Goal: Transaction & Acquisition: Purchase product/service

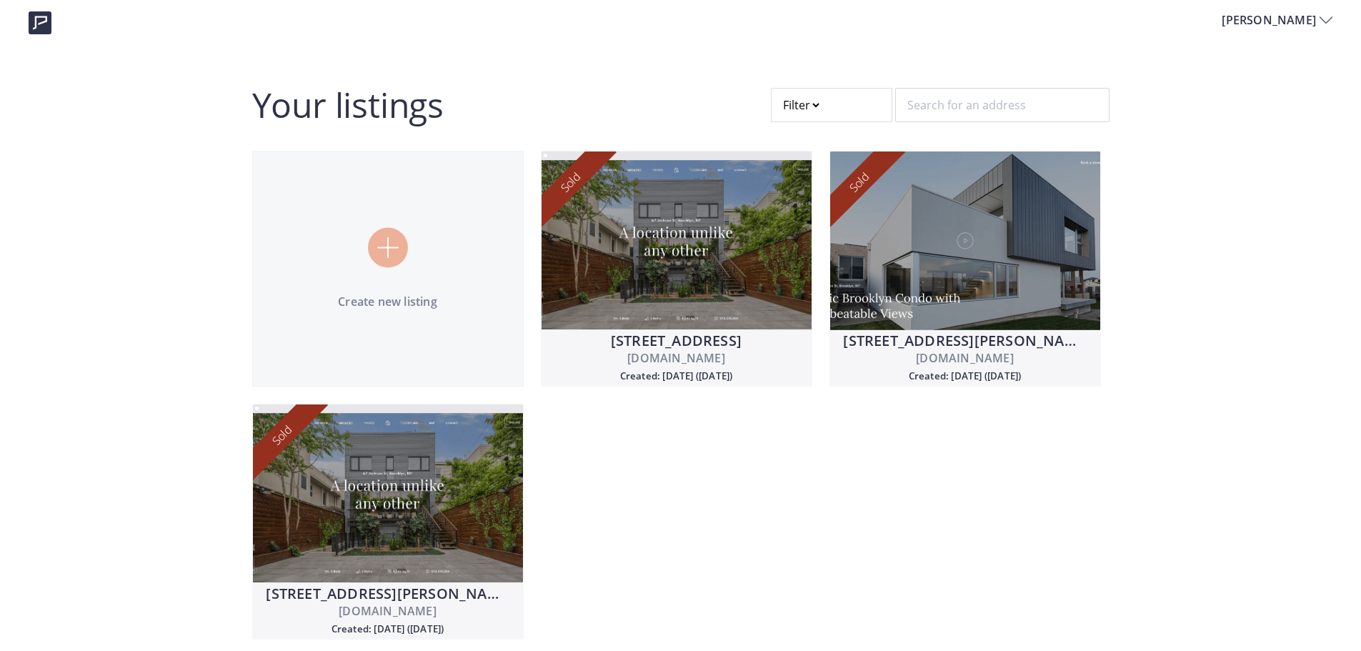
click at [815, 107] on div at bounding box center [831, 105] width 121 height 34
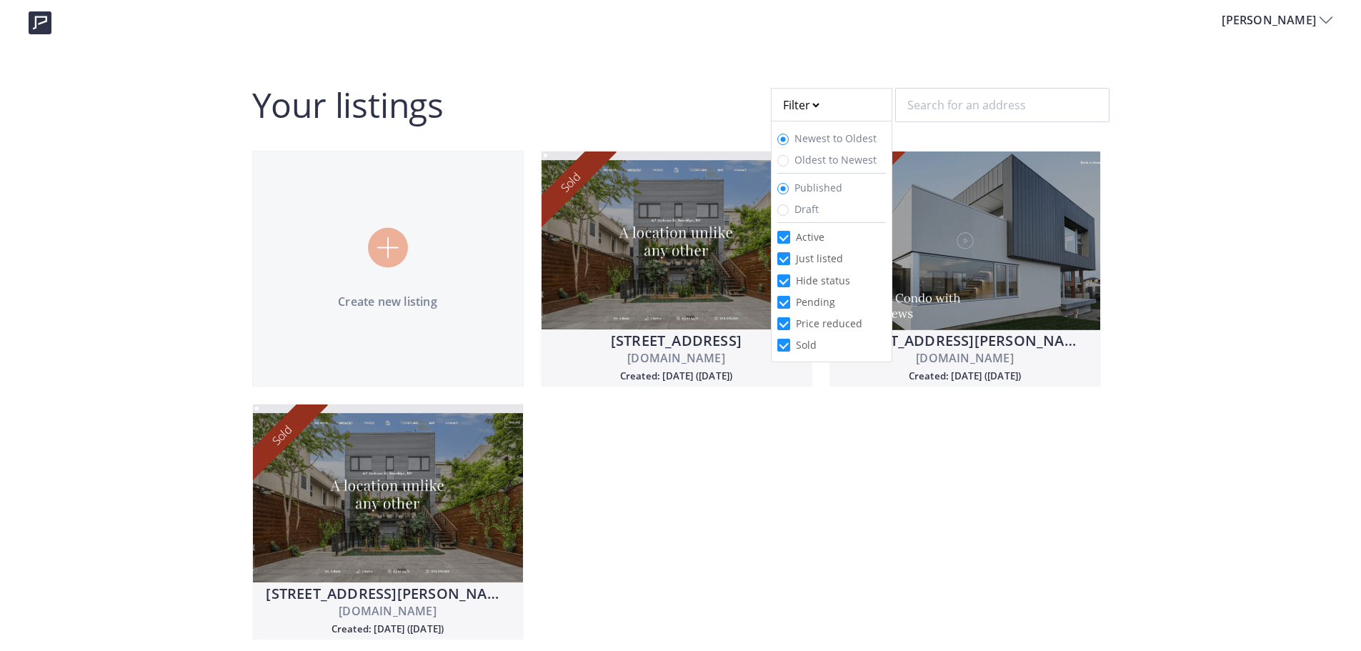
drag, startPoint x: 818, startPoint y: 219, endPoint x: 818, endPoint y: 211, distance: 8.6
click at [818, 219] on li at bounding box center [832, 222] width 109 height 6
click at [805, 209] on span "Draft" at bounding box center [807, 209] width 24 height 14
click at [789, 209] on input "Draft" at bounding box center [783, 209] width 11 height 11
radio input "true"
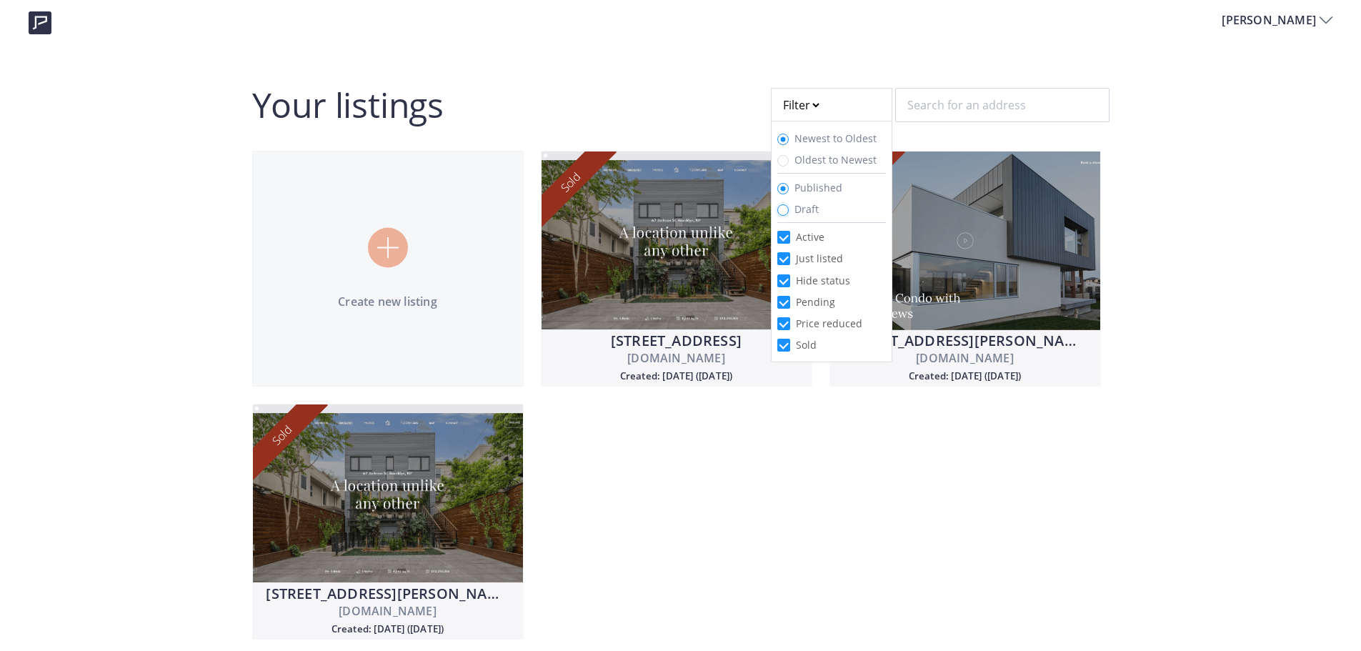
radio input "false"
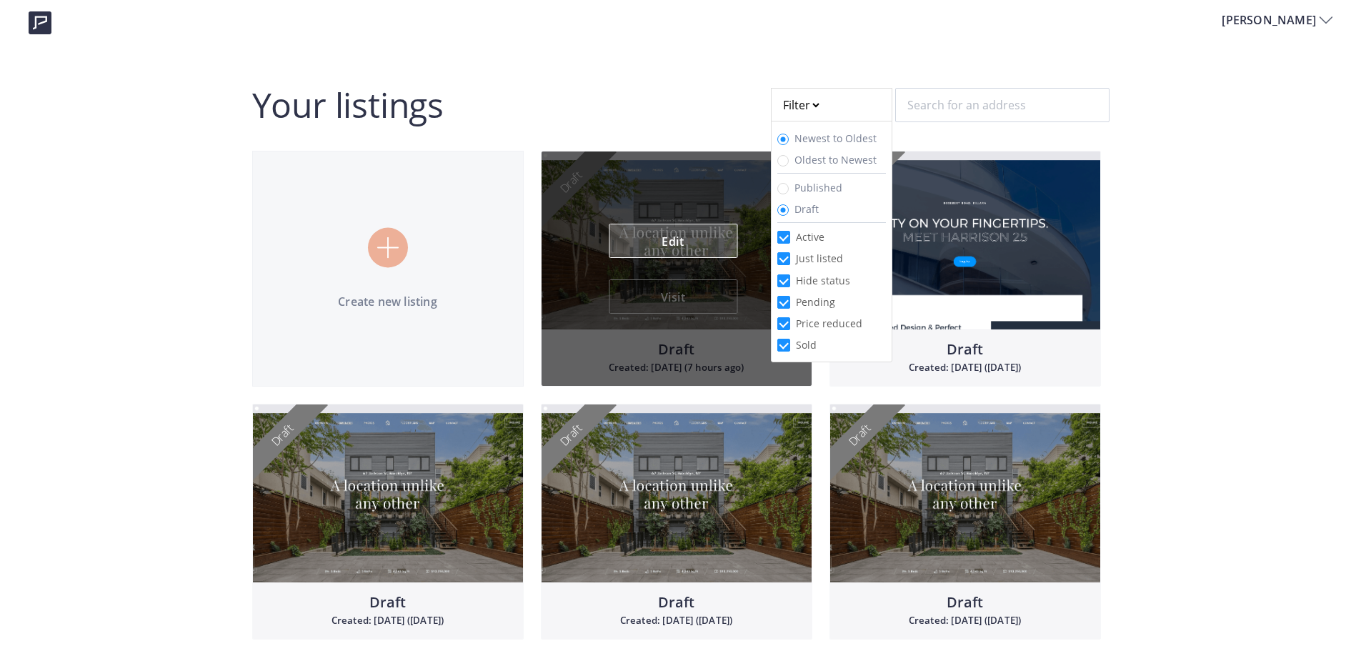
click at [679, 233] on link "Edit" at bounding box center [673, 241] width 129 height 34
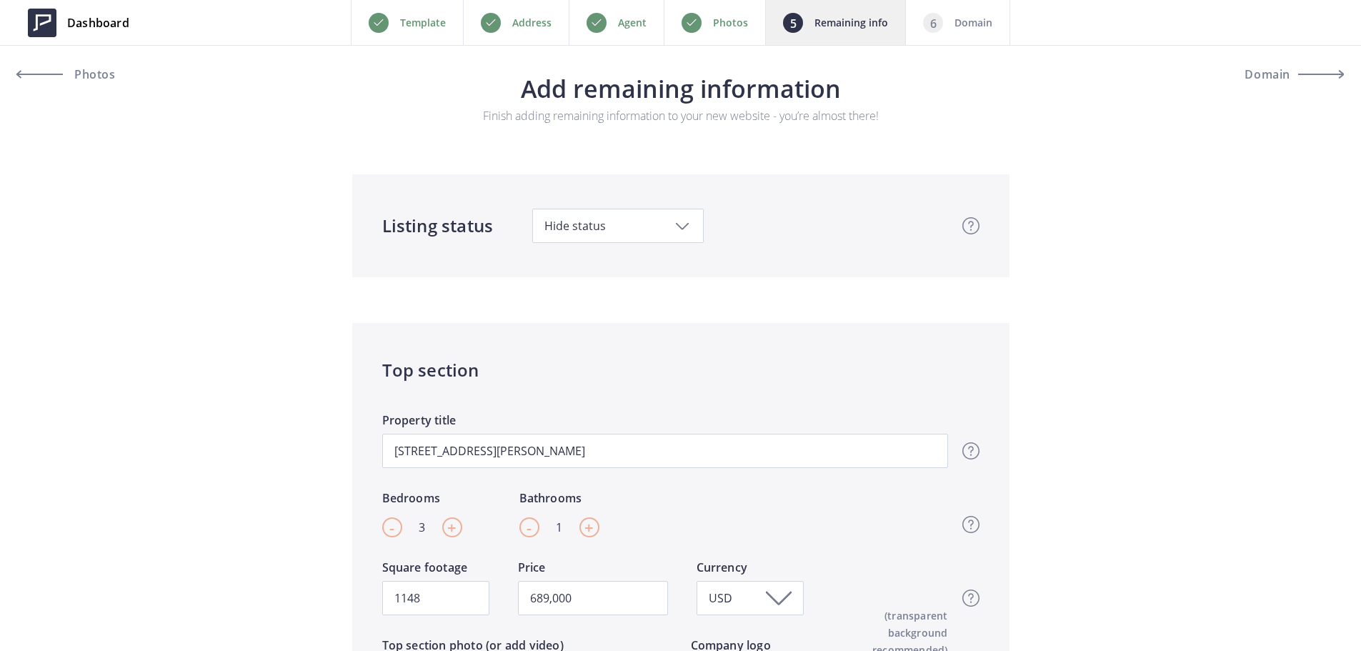
click at [991, 32] on div "Domain" at bounding box center [958, 22] width 105 height 45
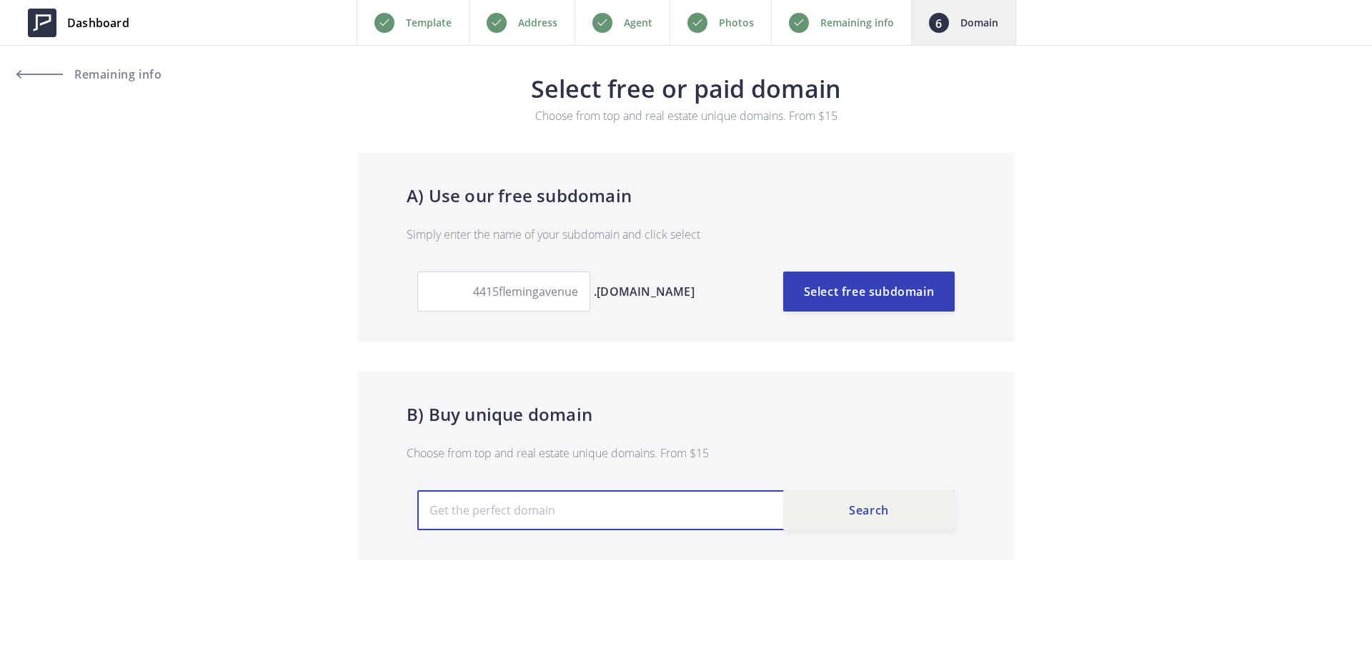
click at [641, 511] on input "text" at bounding box center [685, 510] width 537 height 40
paste input "www.4415fleming.com"
click at [883, 500] on button "Search" at bounding box center [869, 510] width 172 height 40
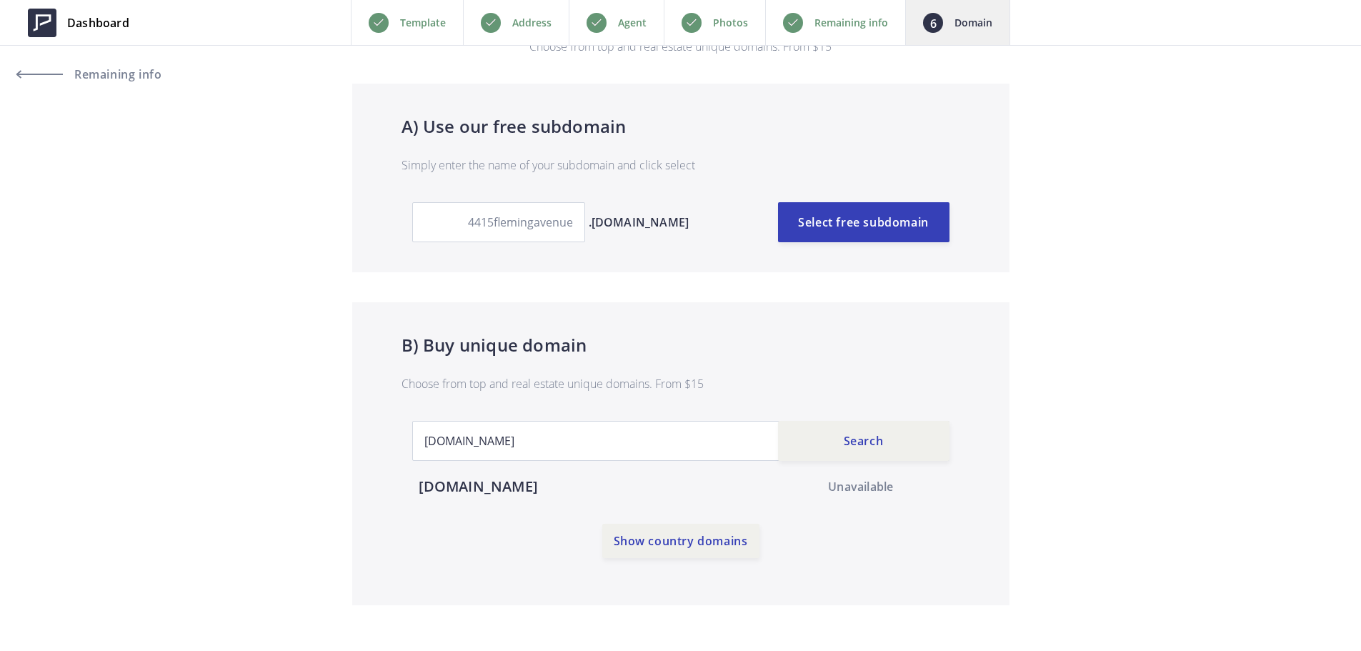
scroll to position [95, 0]
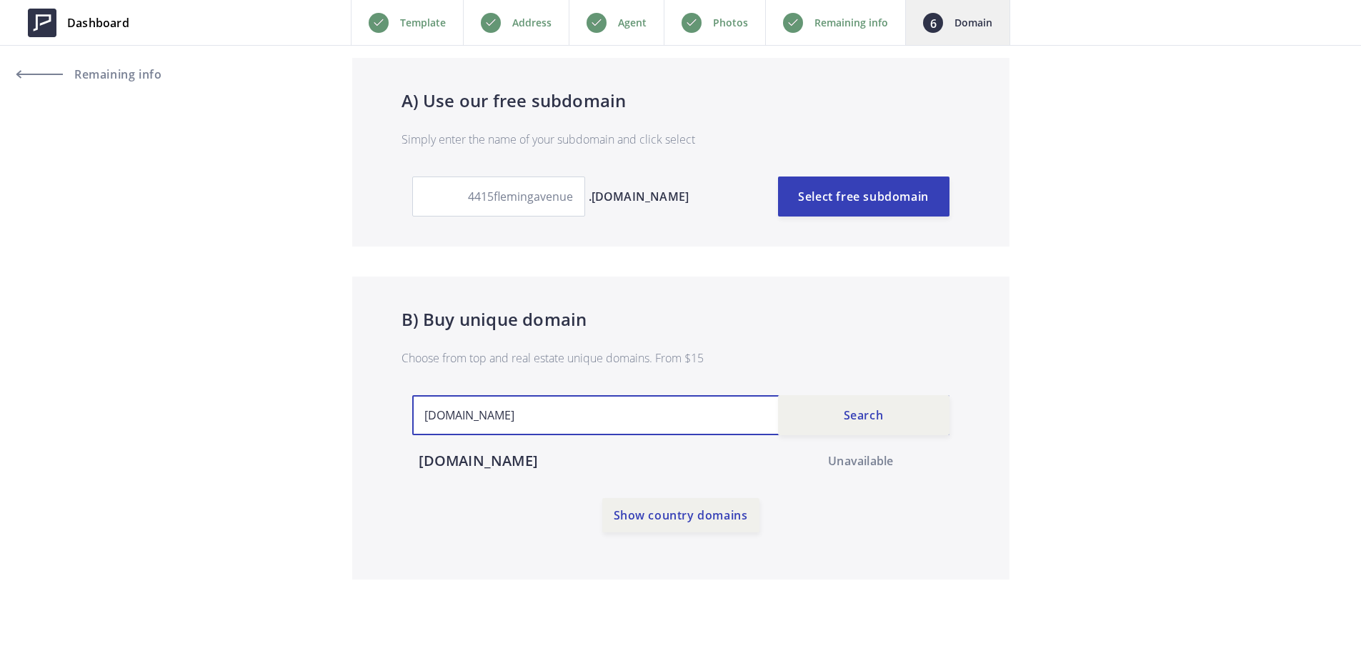
drag, startPoint x: 458, startPoint y: 408, endPoint x: 431, endPoint y: 411, distance: 27.3
click at [431, 411] on input "www.4415fleming.com" at bounding box center [680, 415] width 537 height 40
click at [448, 413] on input "www.4415fleming.com" at bounding box center [680, 415] width 537 height 40
drag, startPoint x: 457, startPoint y: 421, endPoint x: 328, endPoint y: 391, distance: 132.8
click at [328, 391] on section "A) Use our free subdomain Simply enter the name of your subdomain and click sel…" at bounding box center [680, 319] width 1361 height 522
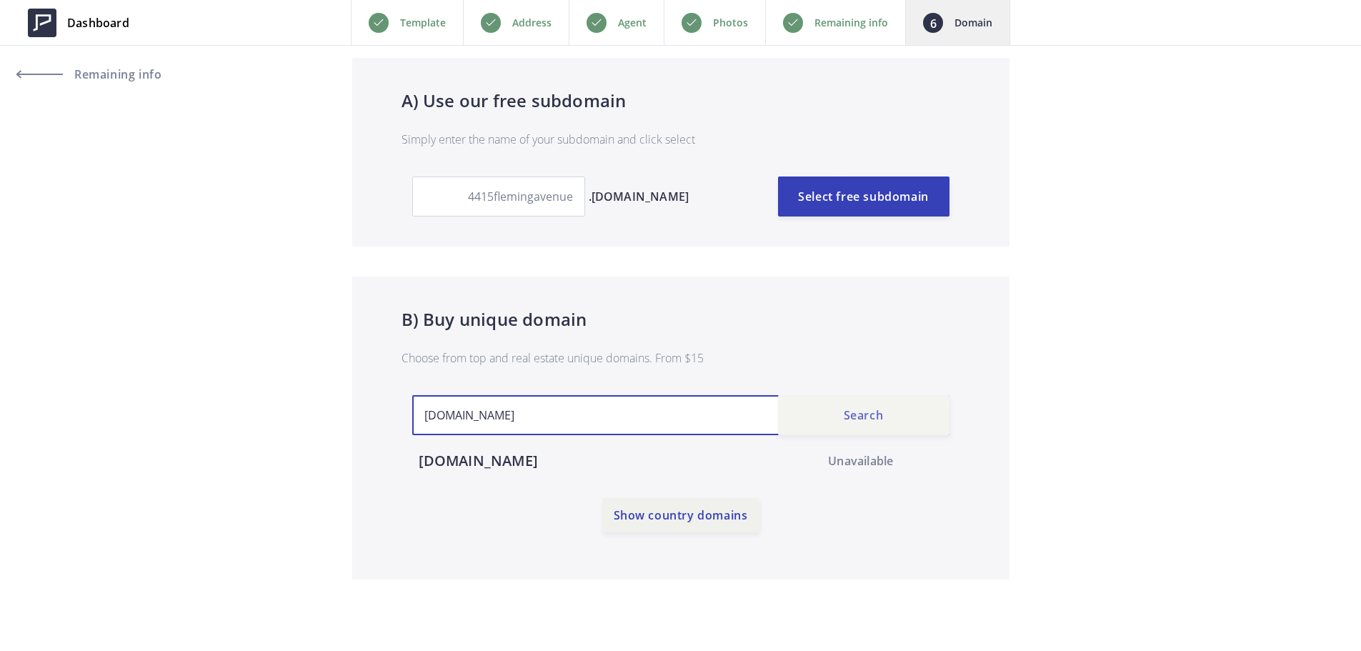
type input "[DOMAIN_NAME]"
click at [873, 429] on button "Search" at bounding box center [864, 415] width 172 height 40
click at [899, 464] on img at bounding box center [901, 460] width 31 height 31
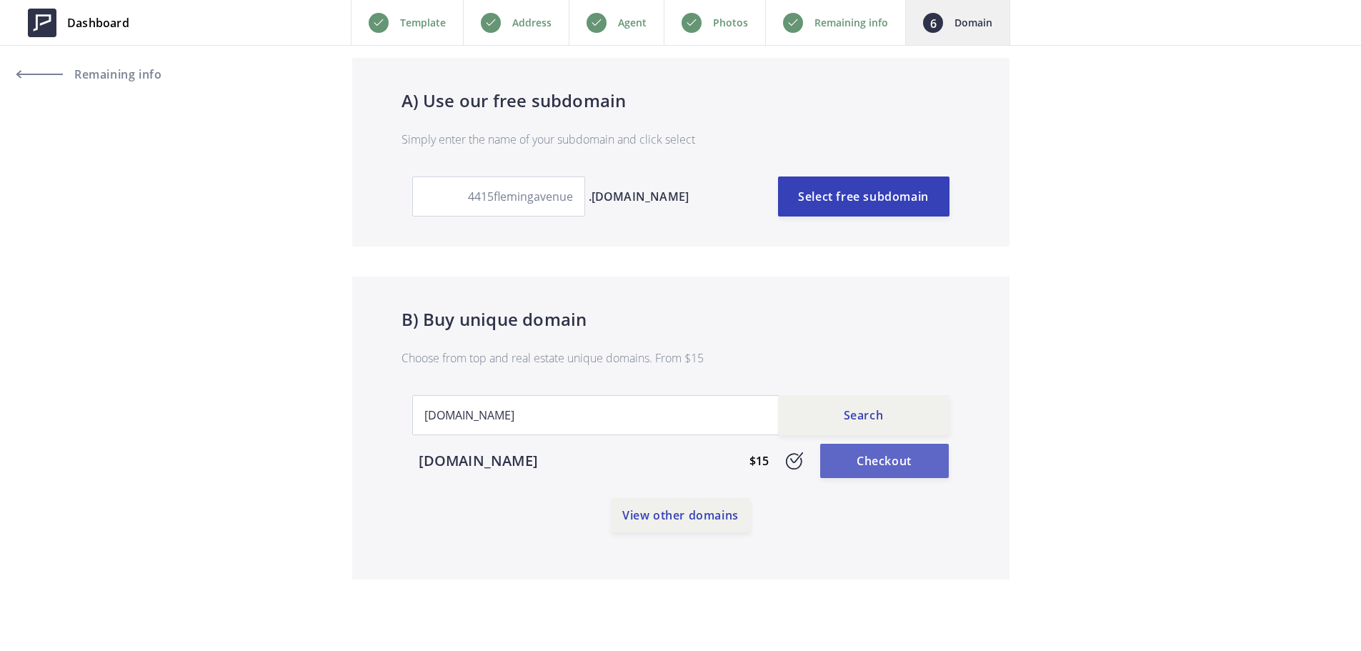
click at [874, 463] on link "Checkout" at bounding box center [884, 461] width 129 height 34
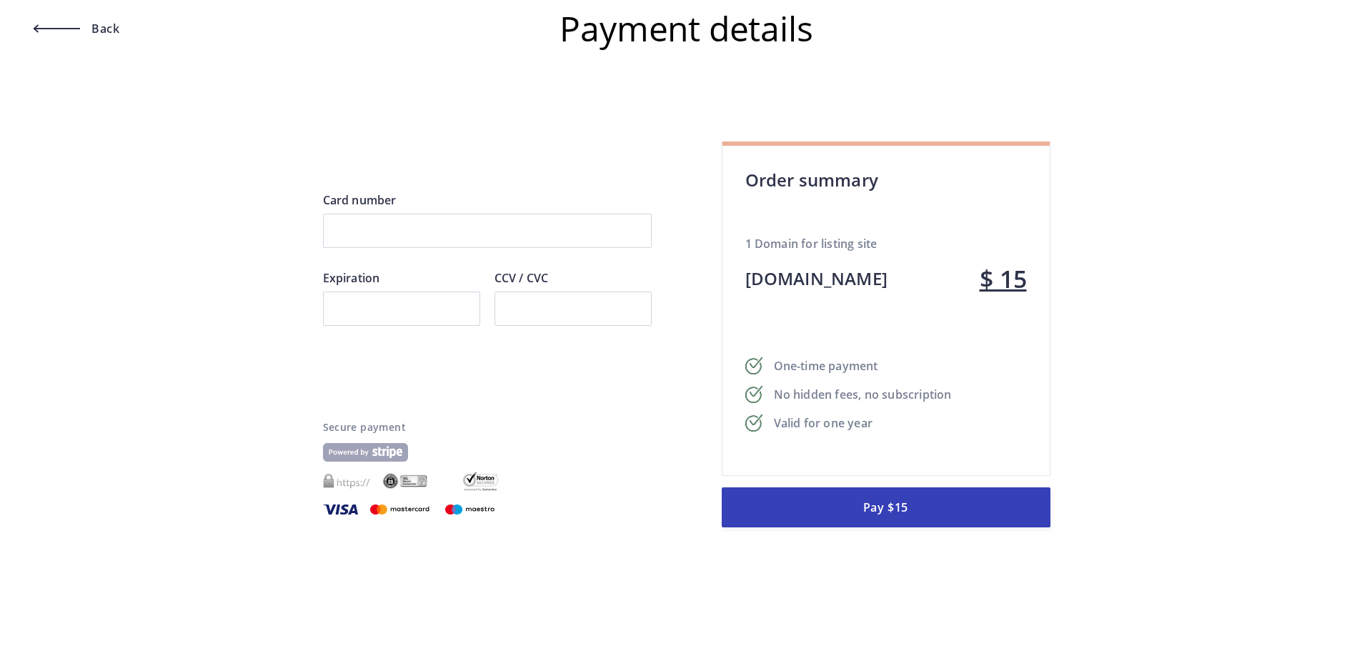
scroll to position [0, 0]
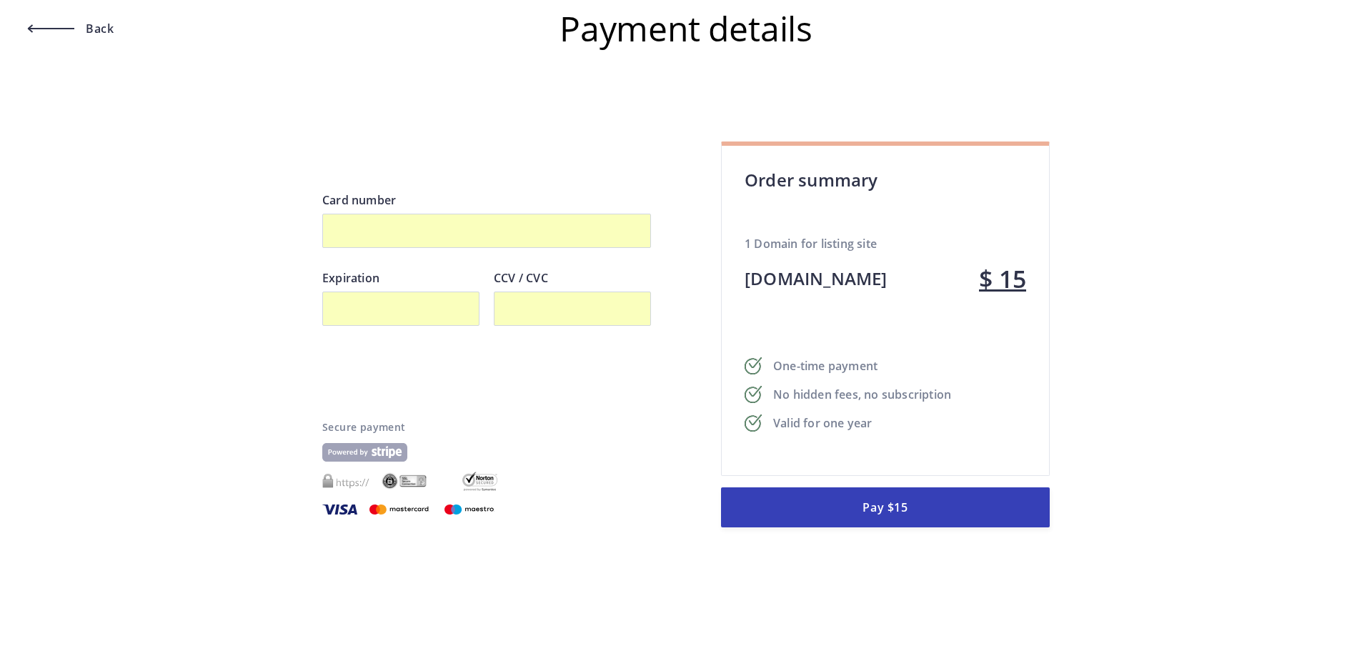
click at [911, 515] on button "Pay $15" at bounding box center [885, 507] width 329 height 40
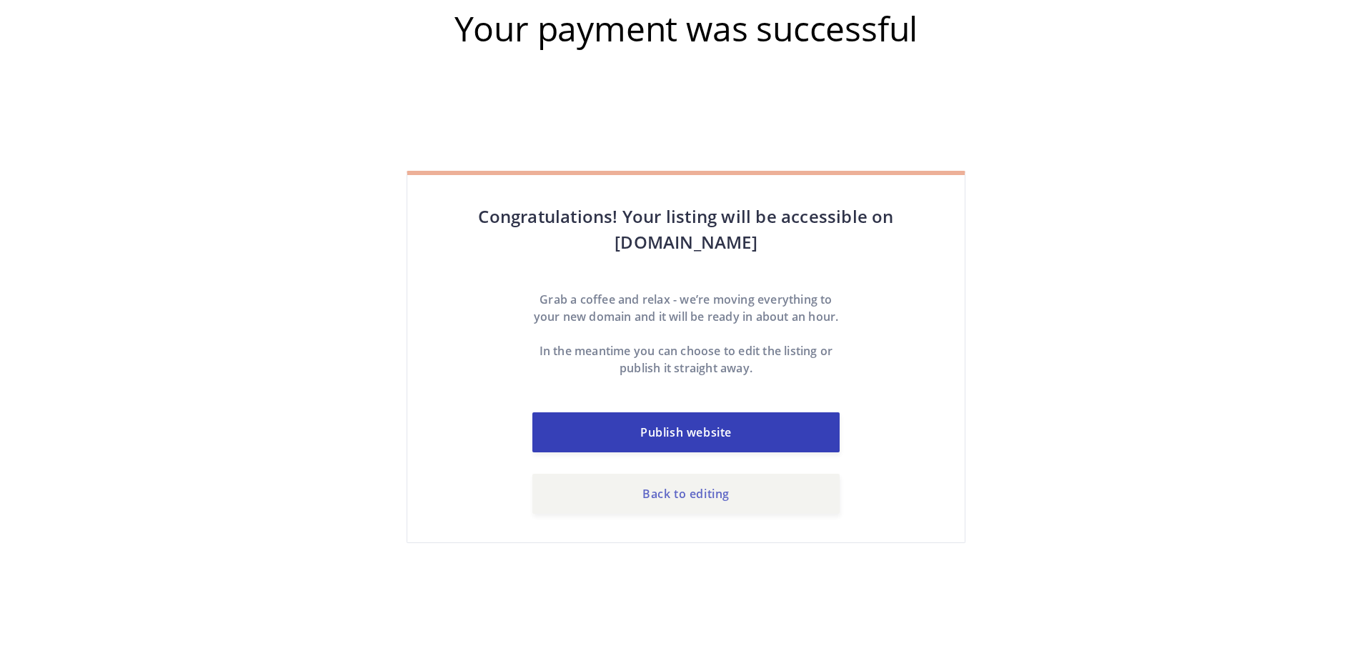
click at [685, 514] on link "Back to editing" at bounding box center [685, 494] width 307 height 40
